Goal: Navigation & Orientation: Go to known website

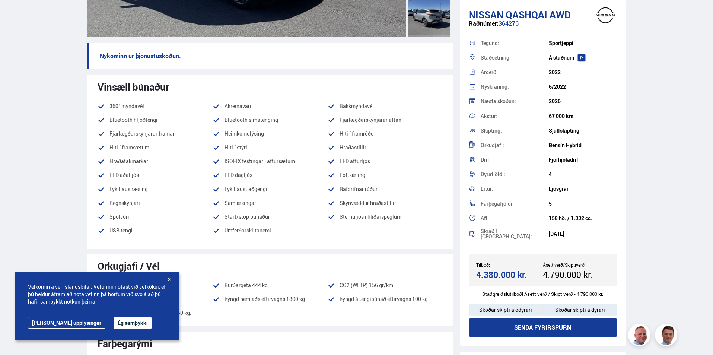
scroll to position [223, 0]
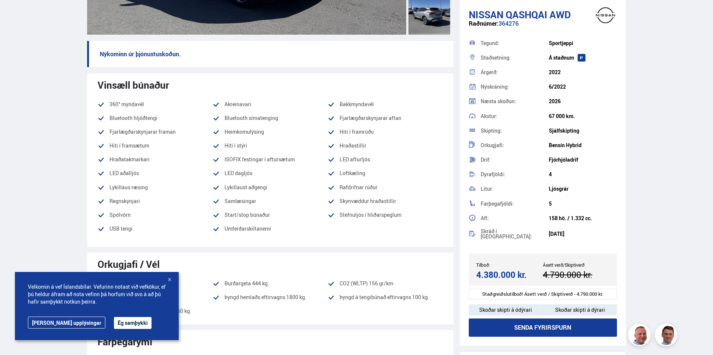
click at [115, 323] on button "Ég samþykki" at bounding box center [133, 323] width 38 height 12
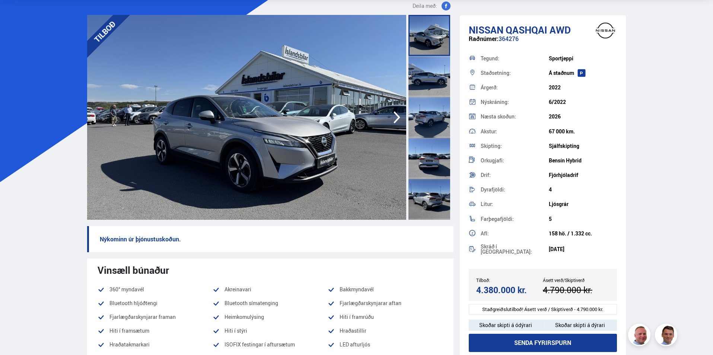
scroll to position [0, 0]
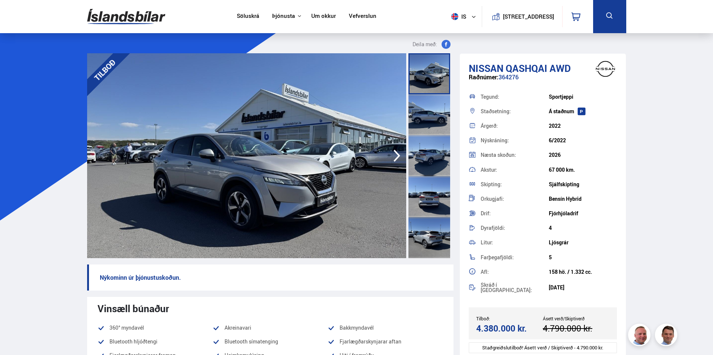
click at [396, 154] on icon "button" at bounding box center [396, 156] width 15 height 18
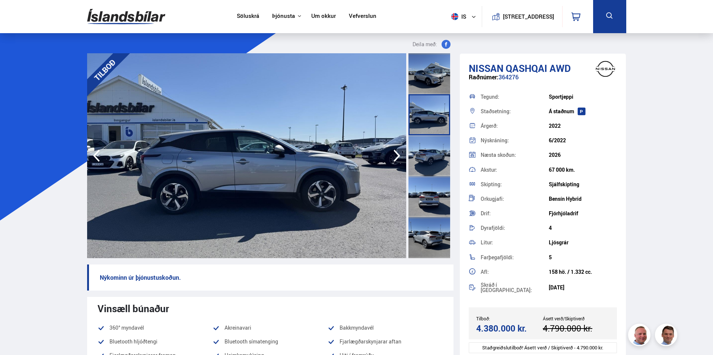
click at [396, 154] on icon "button" at bounding box center [396, 156] width 15 height 18
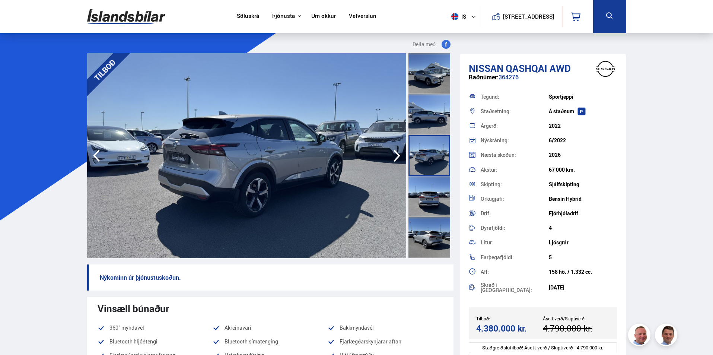
click at [396, 154] on icon "button" at bounding box center [396, 156] width 15 height 18
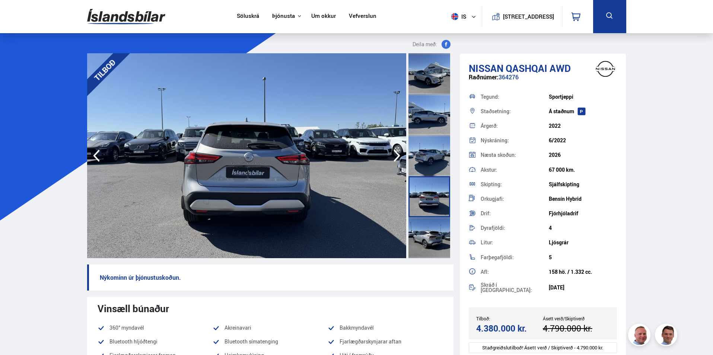
click at [396, 154] on icon "button" at bounding box center [396, 156] width 15 height 18
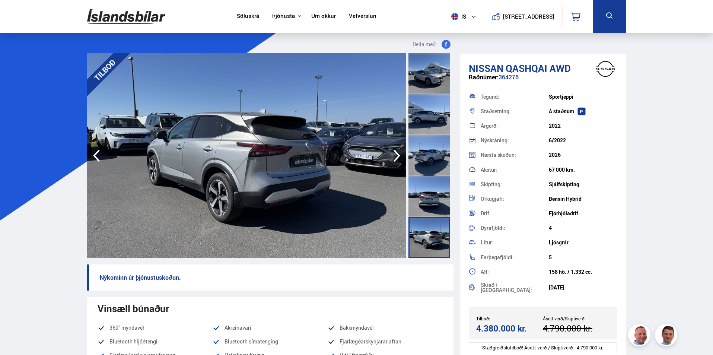
click at [396, 154] on icon "button" at bounding box center [396, 156] width 15 height 18
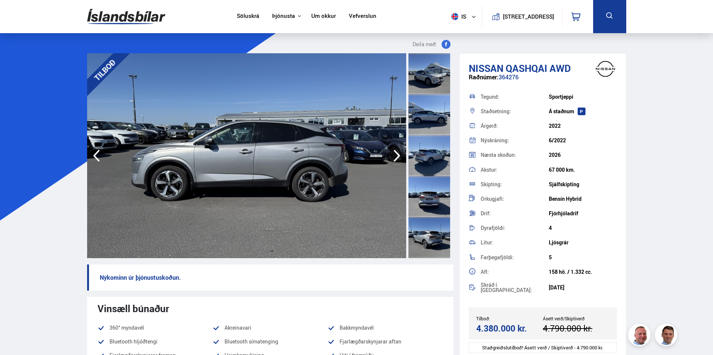
click at [396, 154] on icon "button" at bounding box center [396, 156] width 15 height 18
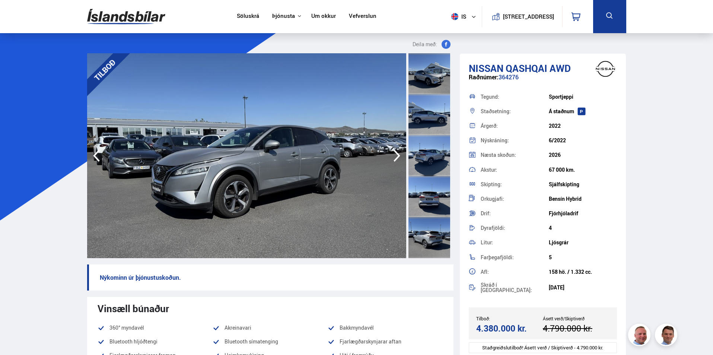
click at [396, 154] on icon "button" at bounding box center [396, 156] width 15 height 18
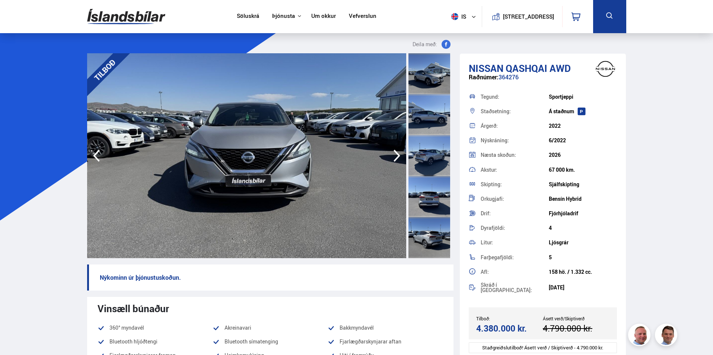
click at [396, 154] on icon "button" at bounding box center [396, 156] width 15 height 18
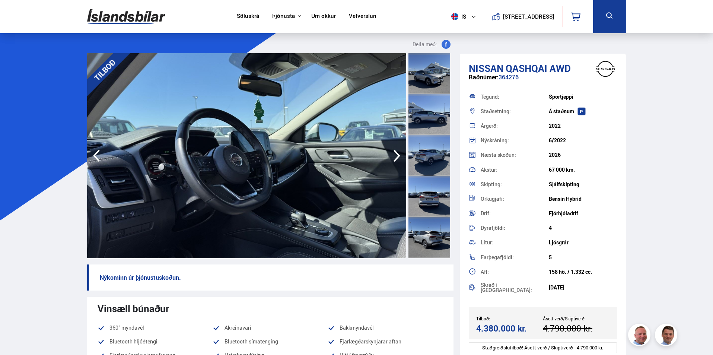
click at [396, 154] on icon "button" at bounding box center [396, 156] width 15 height 18
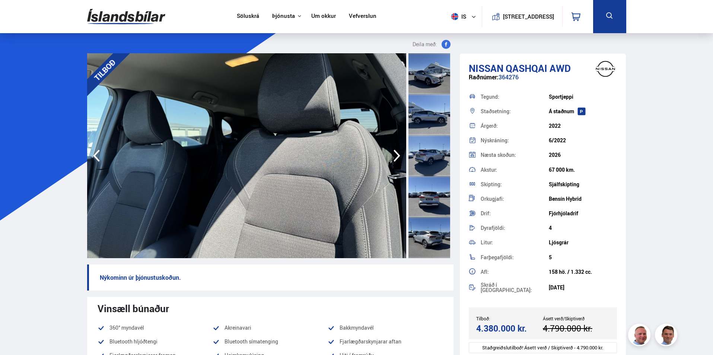
click at [396, 154] on icon "button" at bounding box center [396, 156] width 15 height 18
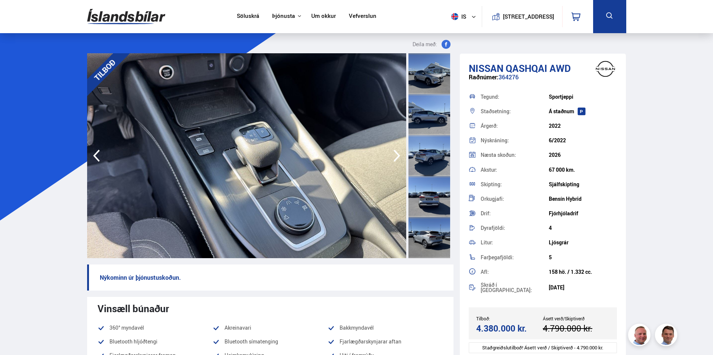
click at [396, 154] on icon "button" at bounding box center [396, 156] width 15 height 18
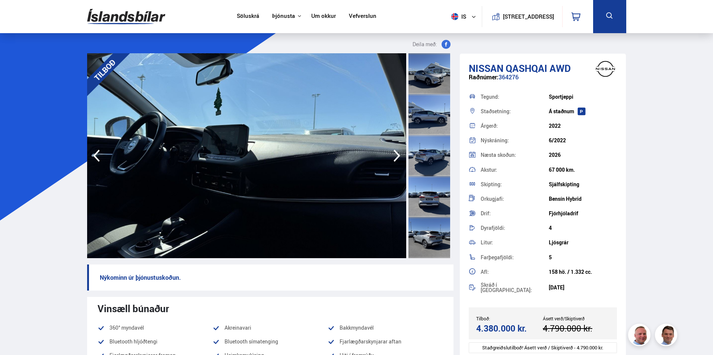
click at [396, 154] on icon "button" at bounding box center [396, 156] width 15 height 18
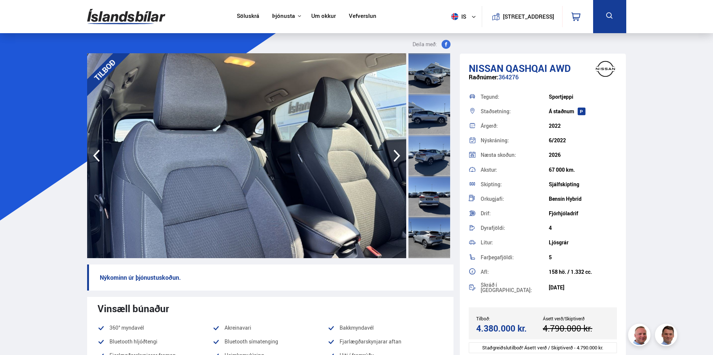
click at [396, 154] on icon "button" at bounding box center [396, 156] width 15 height 18
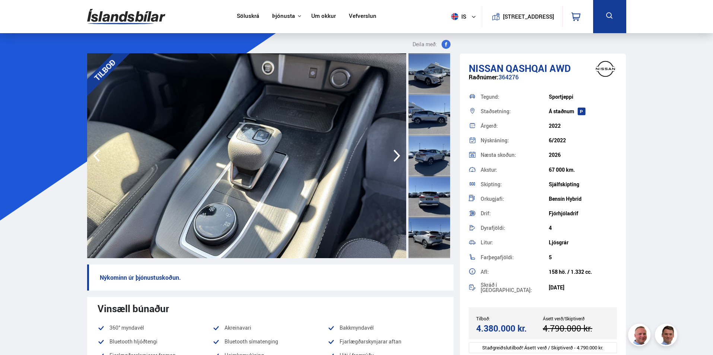
click at [396, 154] on icon "button" at bounding box center [396, 156] width 15 height 18
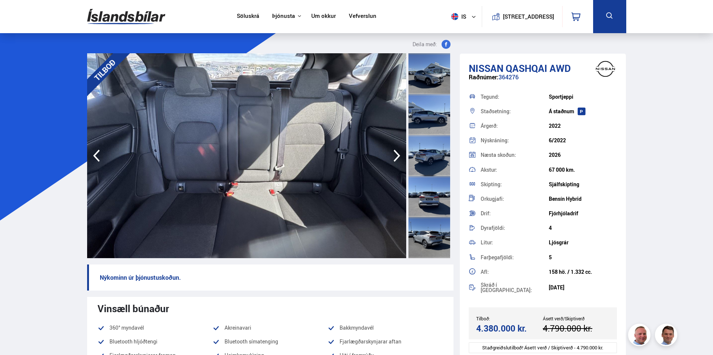
click at [396, 154] on icon "button" at bounding box center [396, 156] width 15 height 18
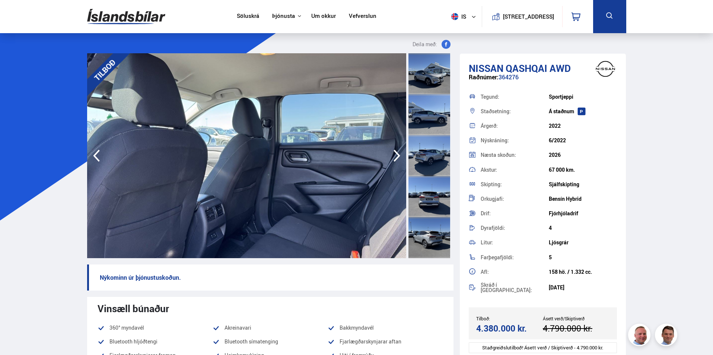
click at [121, 17] on img at bounding box center [126, 16] width 78 height 24
